Goal: Transaction & Acquisition: Download file/media

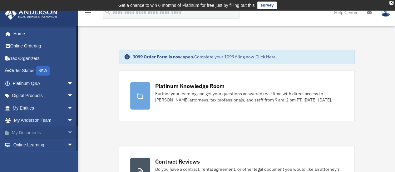
click at [67, 133] on span "arrow_drop_down" at bounding box center [73, 132] width 12 height 13
click at [67, 133] on span "arrow_drop_up" at bounding box center [73, 132] width 12 height 13
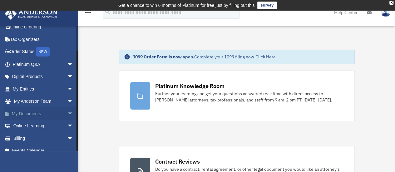
scroll to position [26, 0]
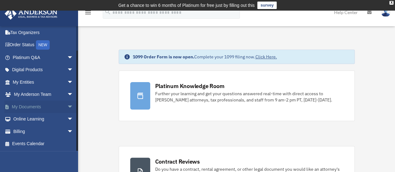
click at [33, 109] on link "My Documents arrow_drop_down" at bounding box center [43, 107] width 78 height 12
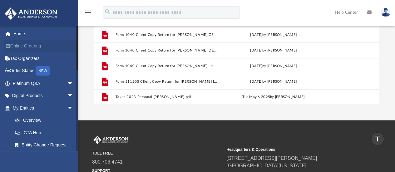
scroll to position [107, 0]
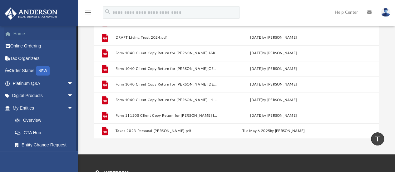
click at [18, 35] on link "Home" at bounding box center [43, 33] width 78 height 12
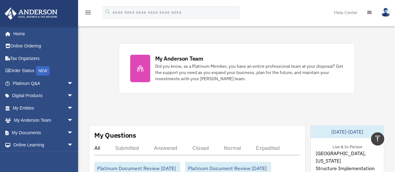
scroll to position [321, 0]
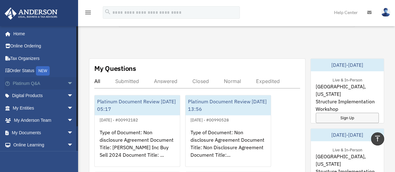
click at [67, 83] on span "arrow_drop_down" at bounding box center [73, 83] width 12 height 13
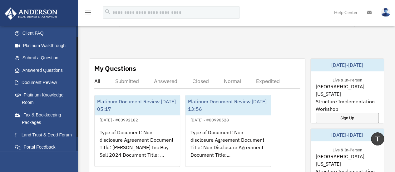
scroll to position [125, 0]
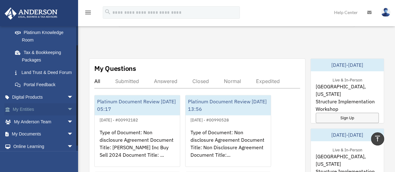
click at [67, 116] on span "arrow_drop_down" at bounding box center [73, 109] width 12 height 13
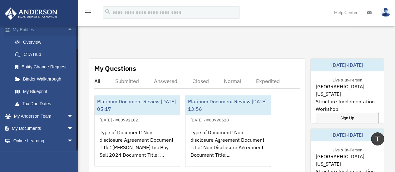
scroll to position [219, 0]
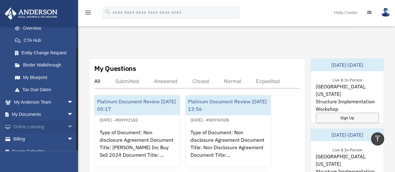
click at [67, 133] on span "arrow_drop_down" at bounding box center [73, 126] width 12 height 13
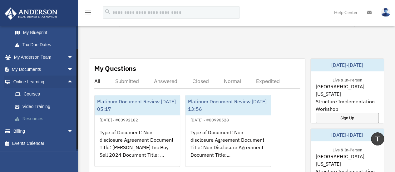
scroll to position [240, 0]
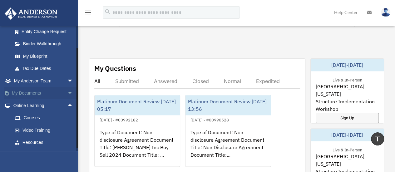
click at [67, 100] on span "arrow_drop_down" at bounding box center [73, 93] width 12 height 13
click at [21, 110] on link "Box" at bounding box center [46, 105] width 74 height 12
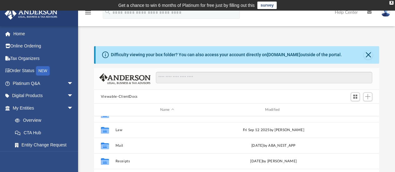
scroll to position [31, 0]
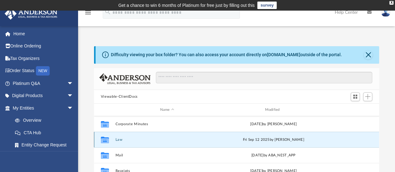
click at [120, 140] on button "Law" at bounding box center [167, 140] width 104 height 4
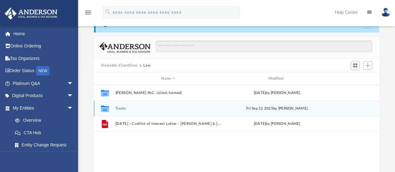
click at [120, 107] on button "Trusts" at bounding box center [168, 108] width 106 height 4
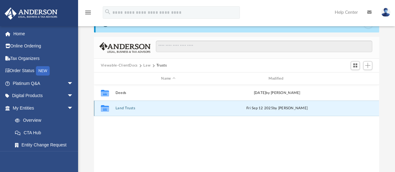
click at [130, 108] on button "Land Trusts" at bounding box center [168, 108] width 106 height 4
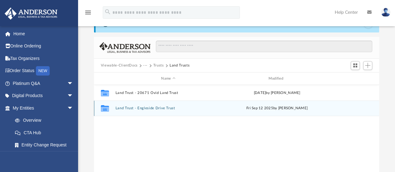
click at [153, 108] on button "Land Trust - Engleside Drive Trust" at bounding box center [168, 108] width 106 height 4
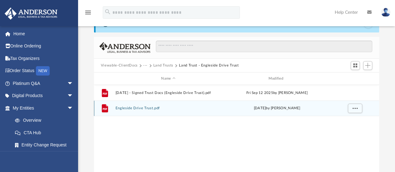
click at [151, 108] on button "Engleside Drive Trust.pdf" at bounding box center [168, 108] width 106 height 4
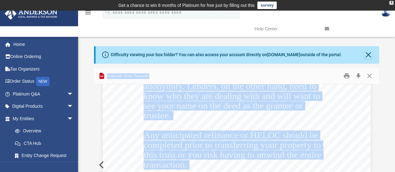
scroll to position [62, 0]
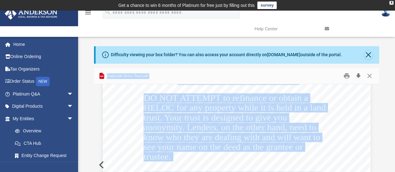
click at [357, 77] on button "Download" at bounding box center [357, 76] width 11 height 10
